Goal: Navigation & Orientation: Find specific page/section

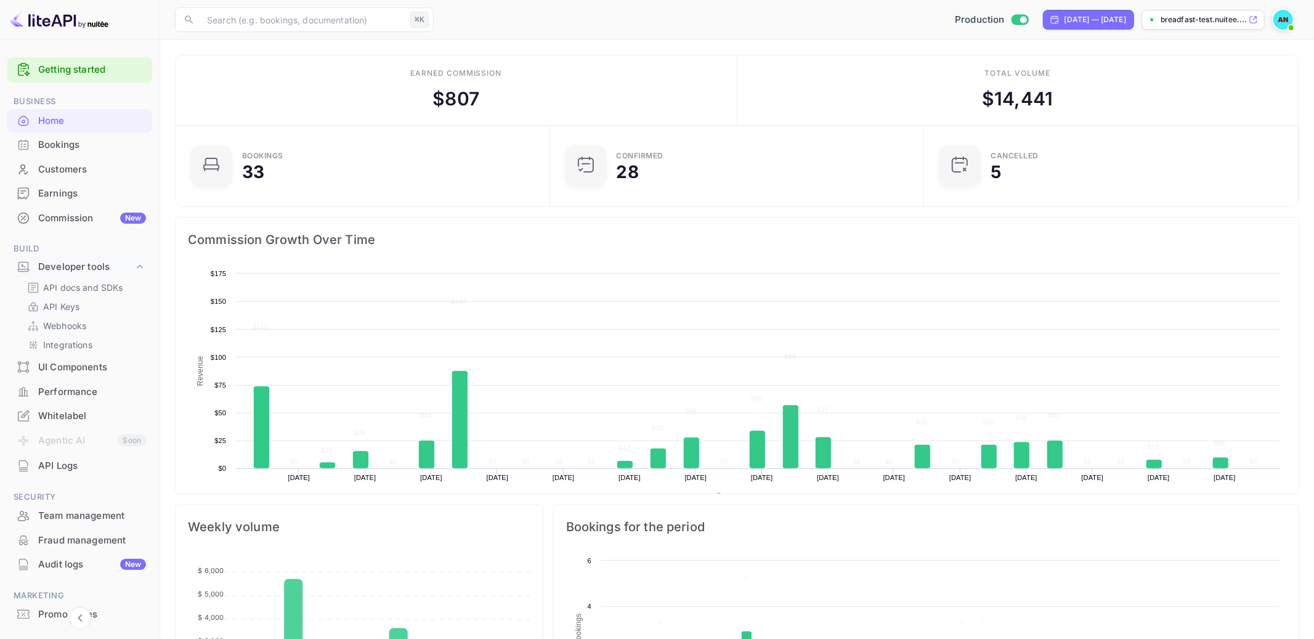
scroll to position [200, 367]
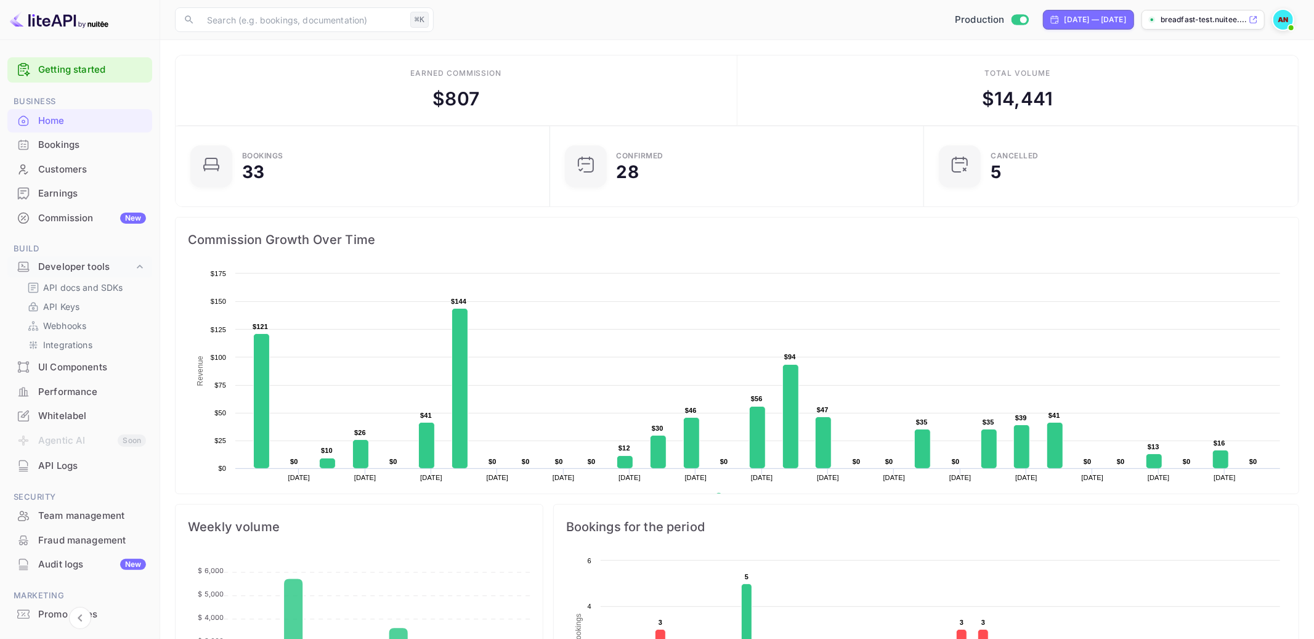
click at [143, 267] on icon at bounding box center [140, 267] width 12 height 12
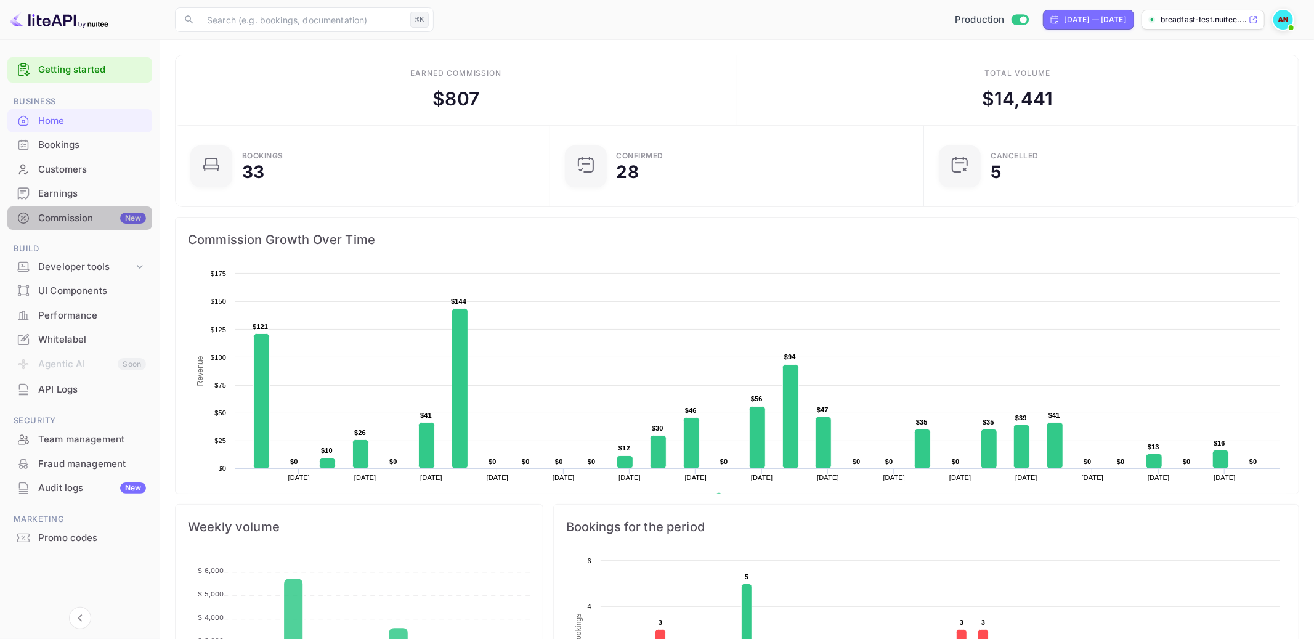
click at [85, 215] on div "Commission New" at bounding box center [92, 218] width 108 height 14
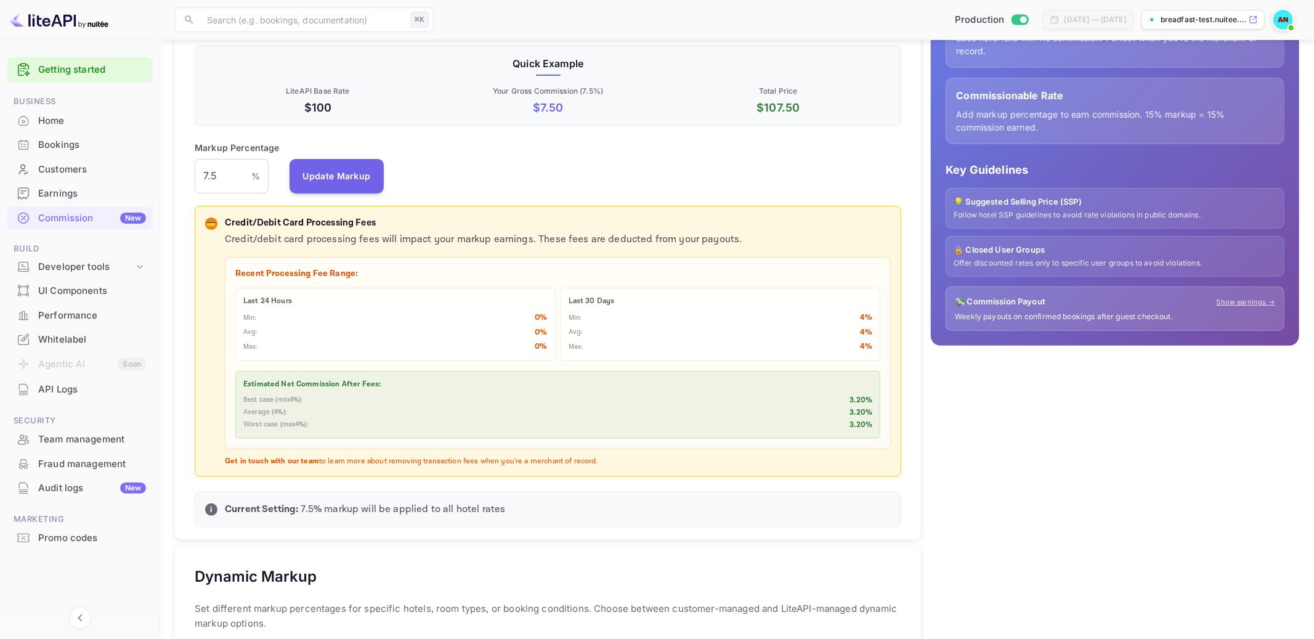
scroll to position [216, 0]
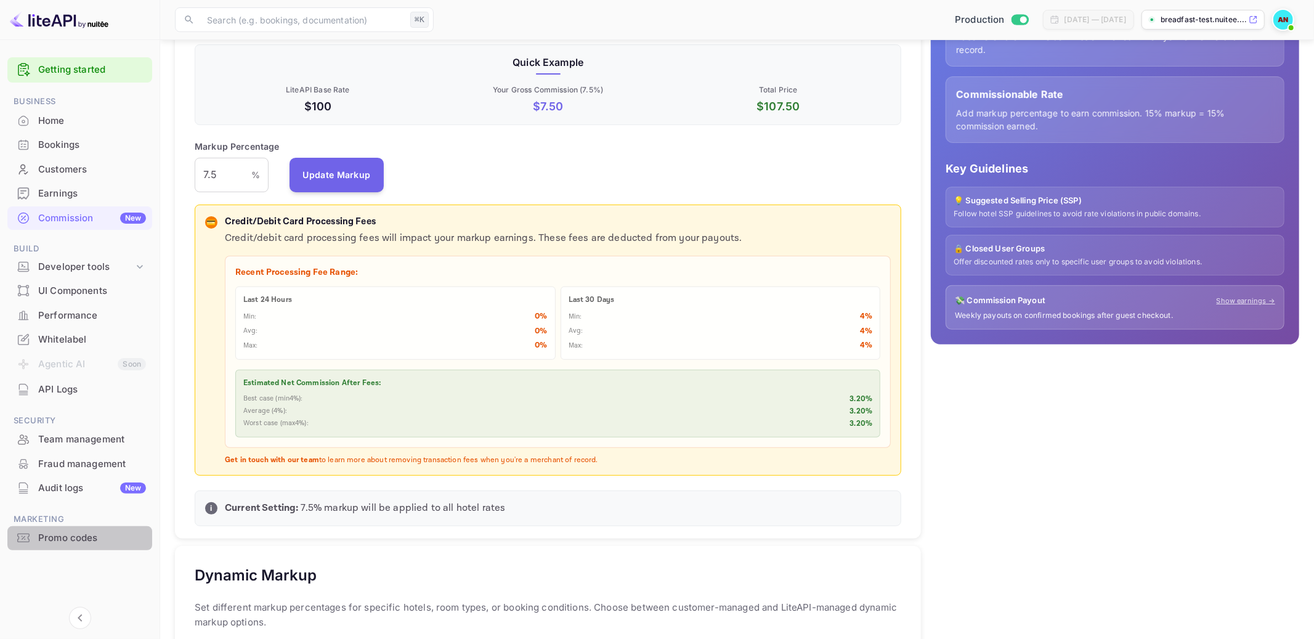
click at [74, 538] on div "Promo codes" at bounding box center [92, 538] width 108 height 14
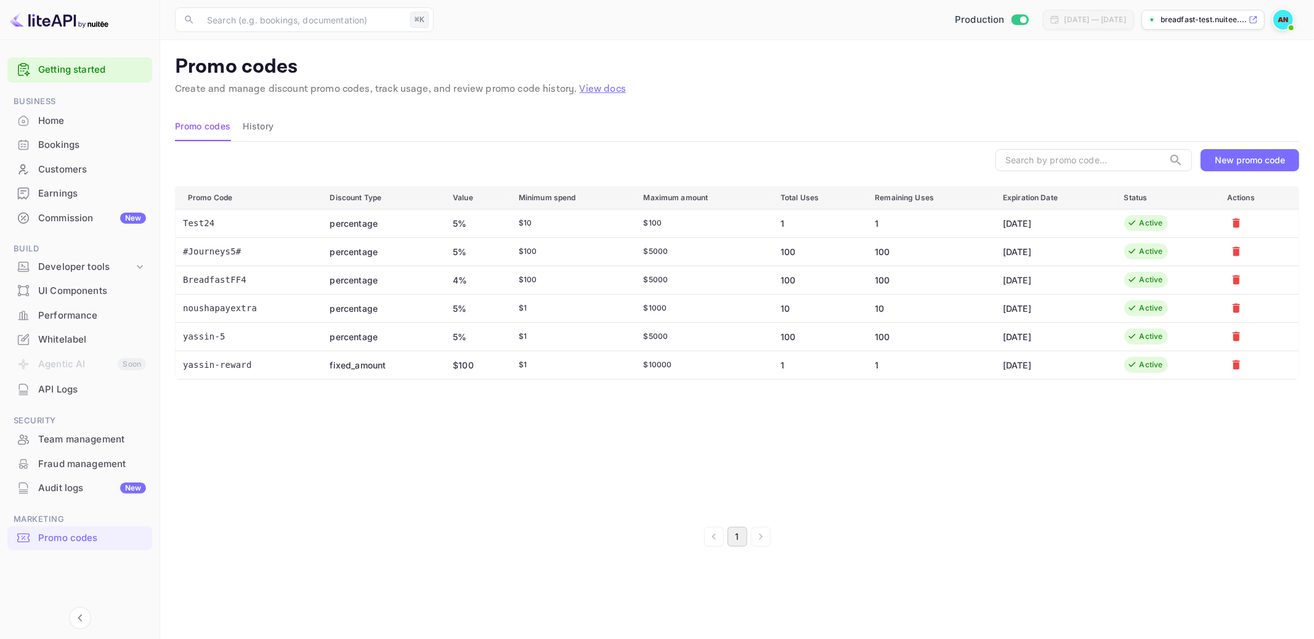
click at [107, 440] on div "Team management" at bounding box center [92, 439] width 108 height 14
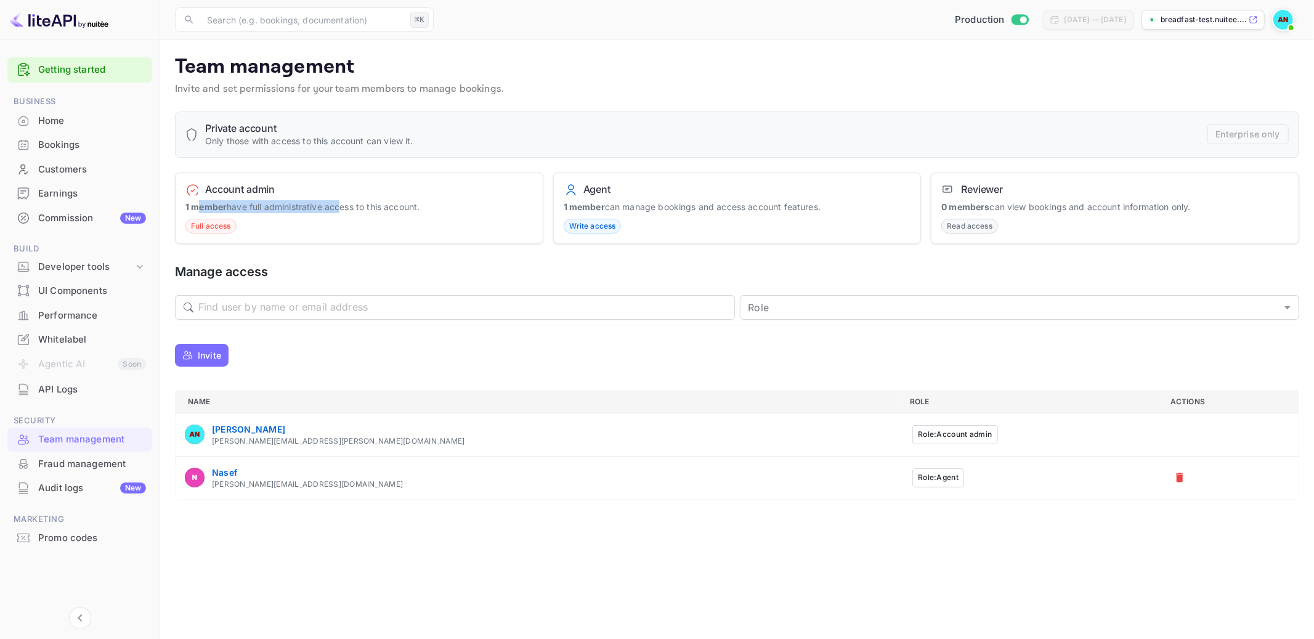
drag, startPoint x: 204, startPoint y: 205, endPoint x: 380, endPoint y: 202, distance: 176.2
click at [380, 202] on p "1 member have full administrative access to this account." at bounding box center [358, 206] width 347 height 13
click at [83, 333] on div "Whitelabel" at bounding box center [92, 340] width 108 height 14
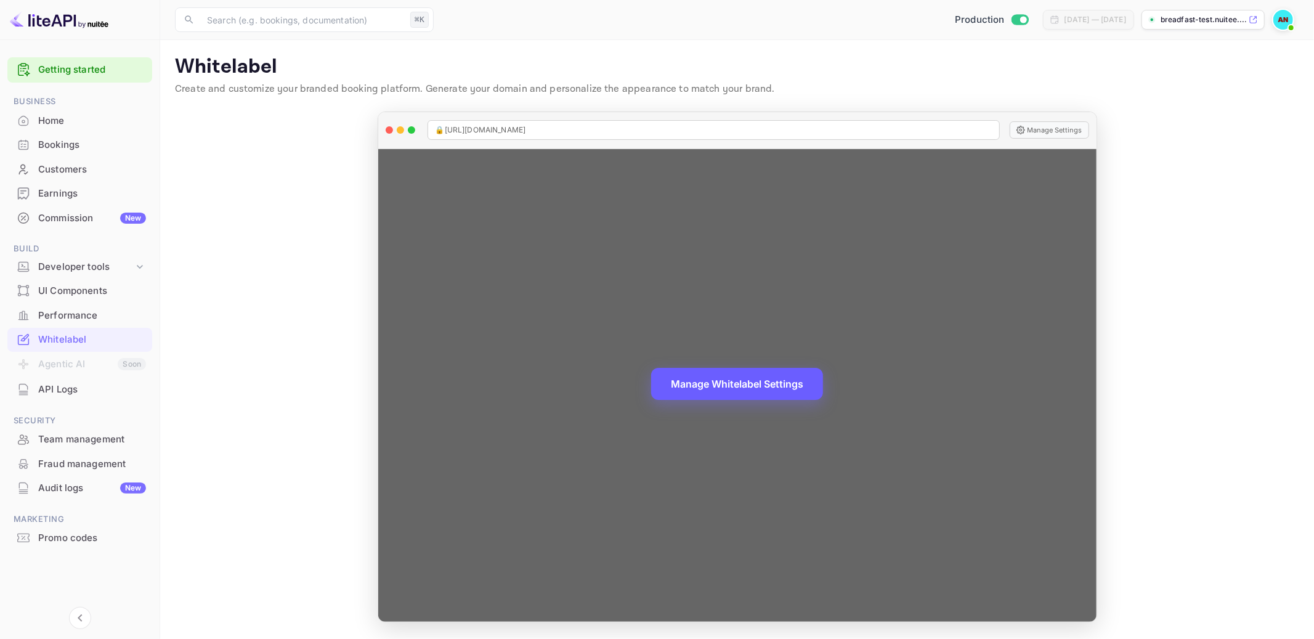
click at [763, 387] on button "Manage Whitelabel Settings" at bounding box center [737, 384] width 172 height 32
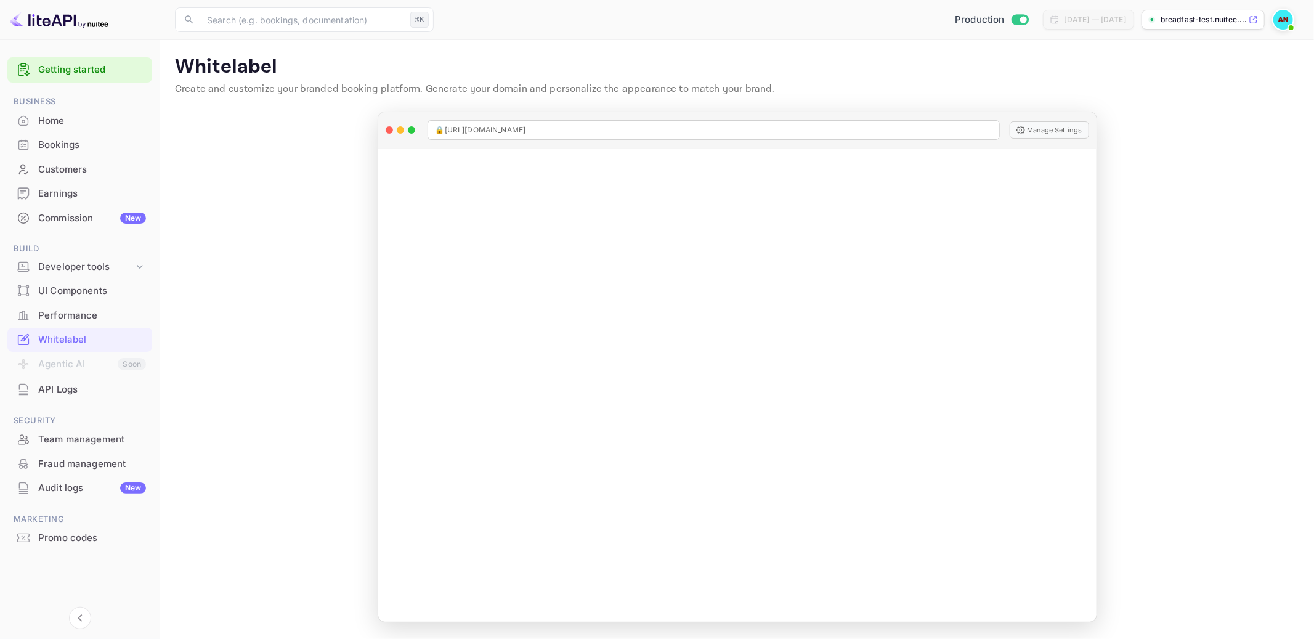
click at [1281, 23] on img at bounding box center [1283, 20] width 20 height 20
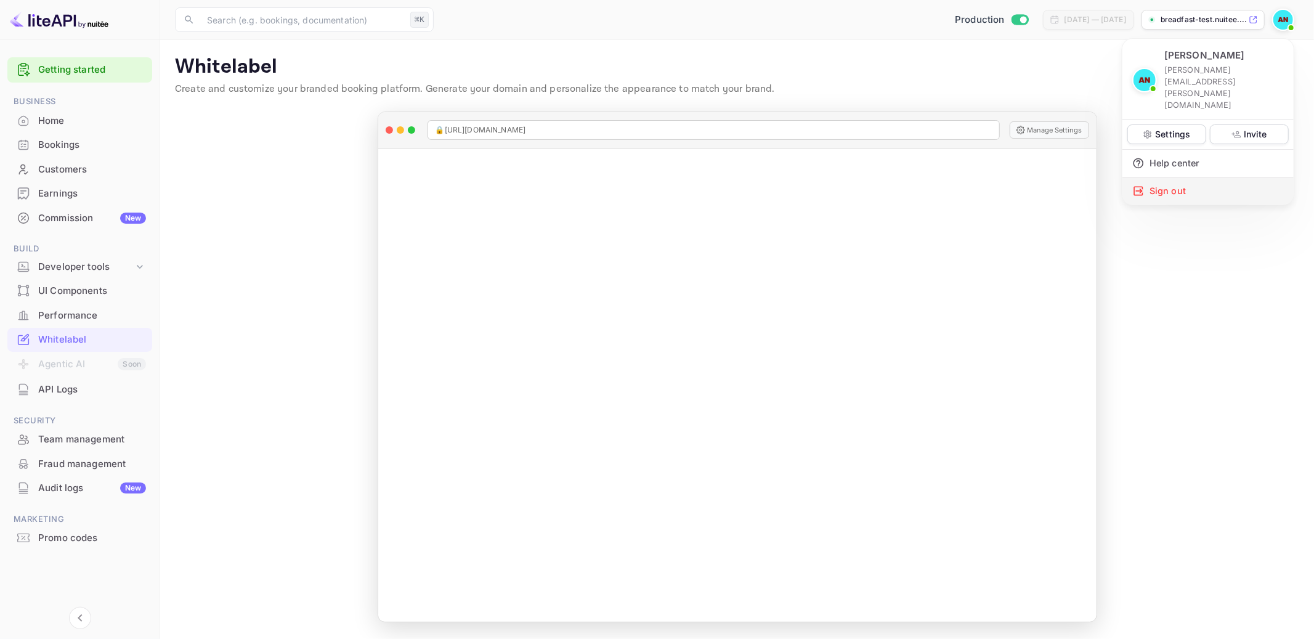
click at [1208, 177] on div "Sign out" at bounding box center [1207, 190] width 171 height 27
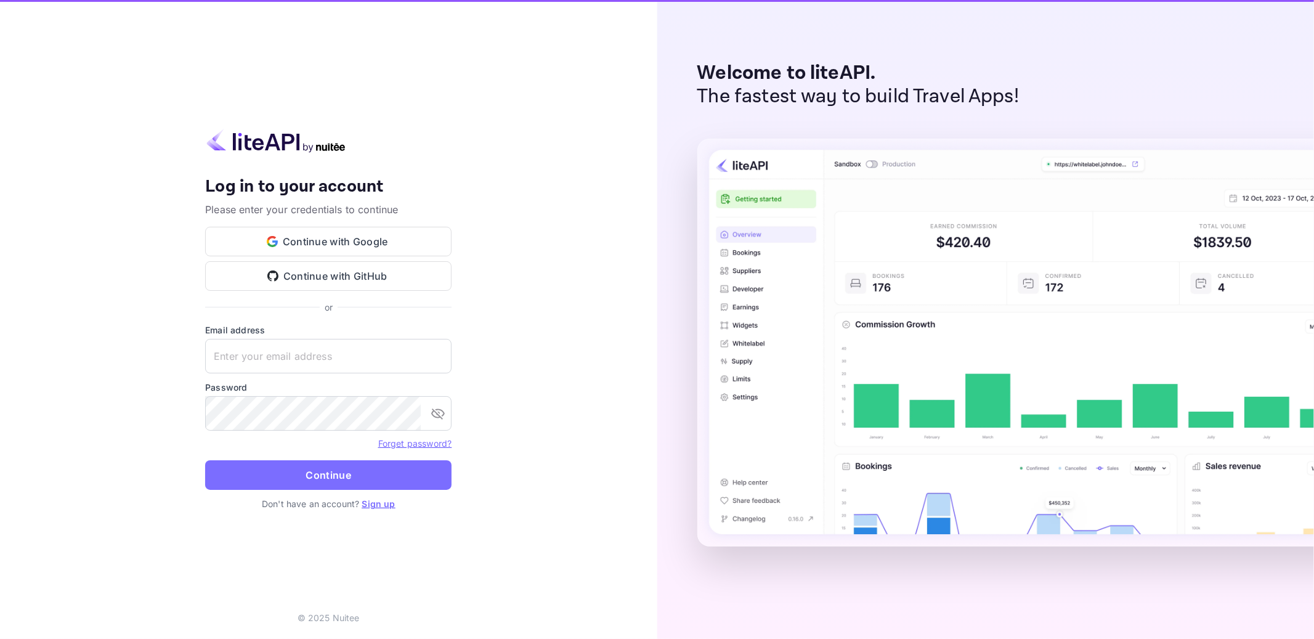
type input "[EMAIL_ADDRESS][DOMAIN_NAME]"
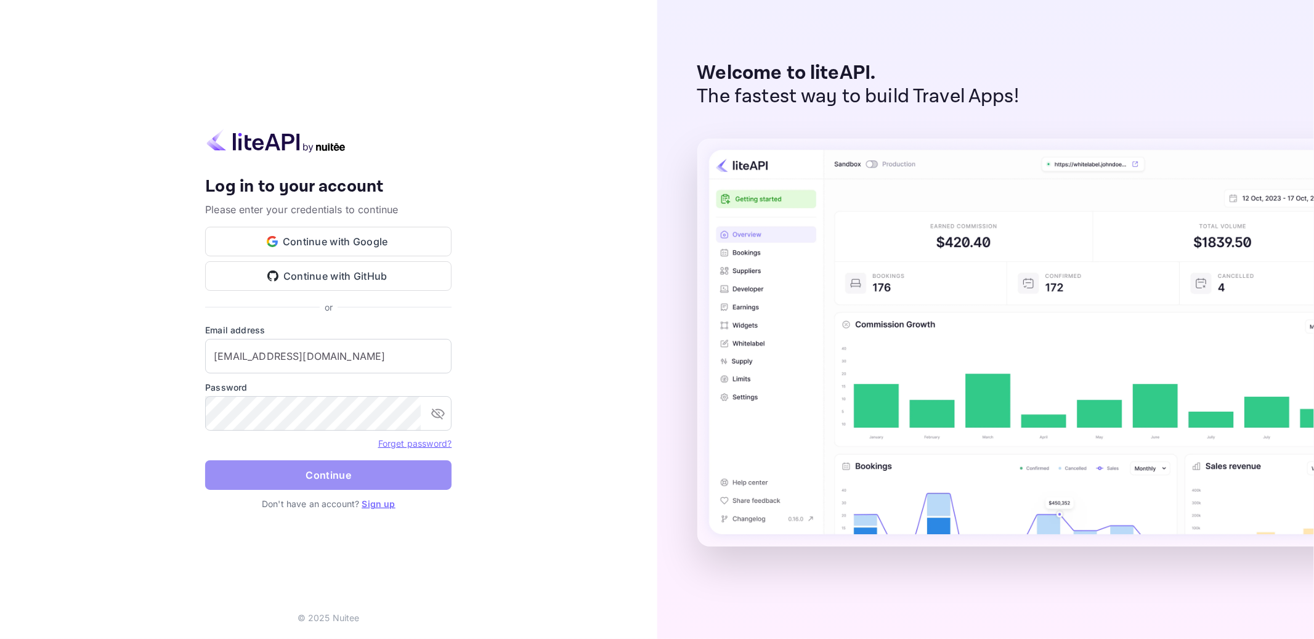
click at [347, 481] on button "Continue" at bounding box center [328, 475] width 246 height 30
